Goal: Task Accomplishment & Management: Manage account settings

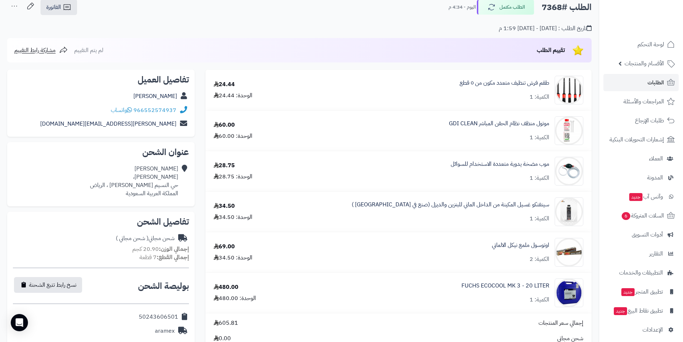
scroll to position [36, 0]
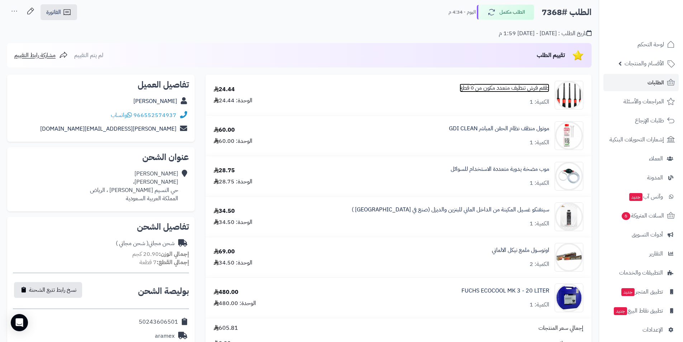
click at [474, 90] on link "طقم فرش تنظيف متعدد مكون من ٥ قطع" at bounding box center [504, 88] width 90 height 8
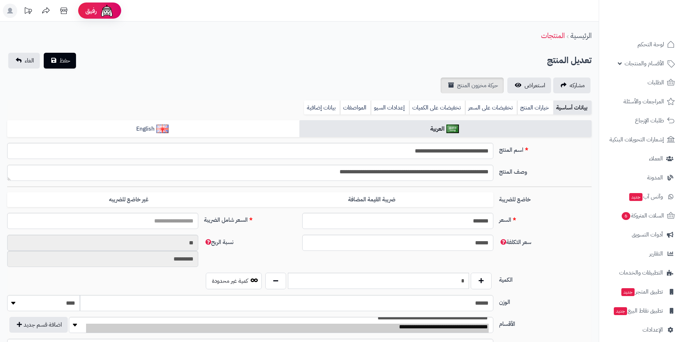
type input "*****"
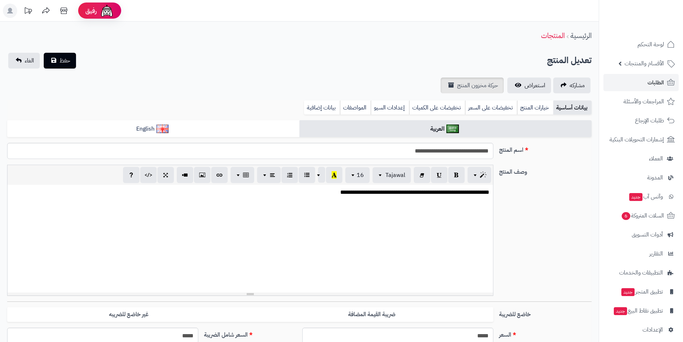
scroll to position [310, 0]
click at [318, 109] on link "بيانات إضافية" at bounding box center [322, 107] width 36 height 14
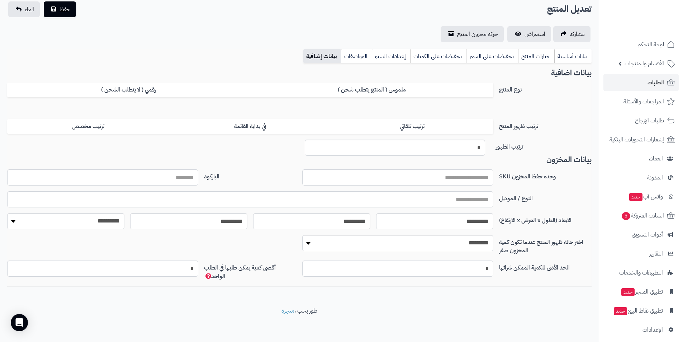
scroll to position [52, 0]
